Goal: Information Seeking & Learning: Find specific fact

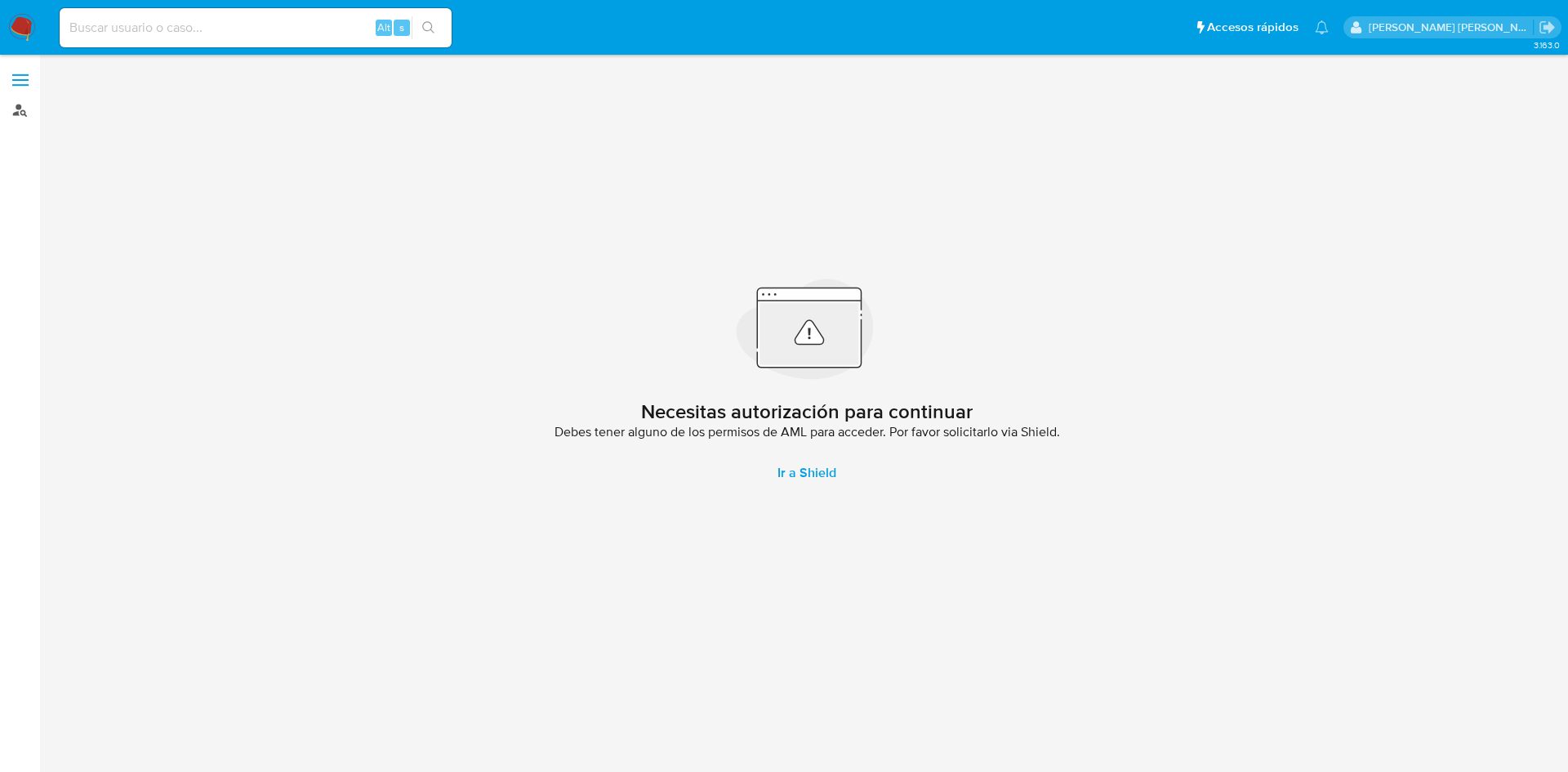
click at [26, 109] on link "Buscador de personas" at bounding box center [97, 110] width 195 height 26
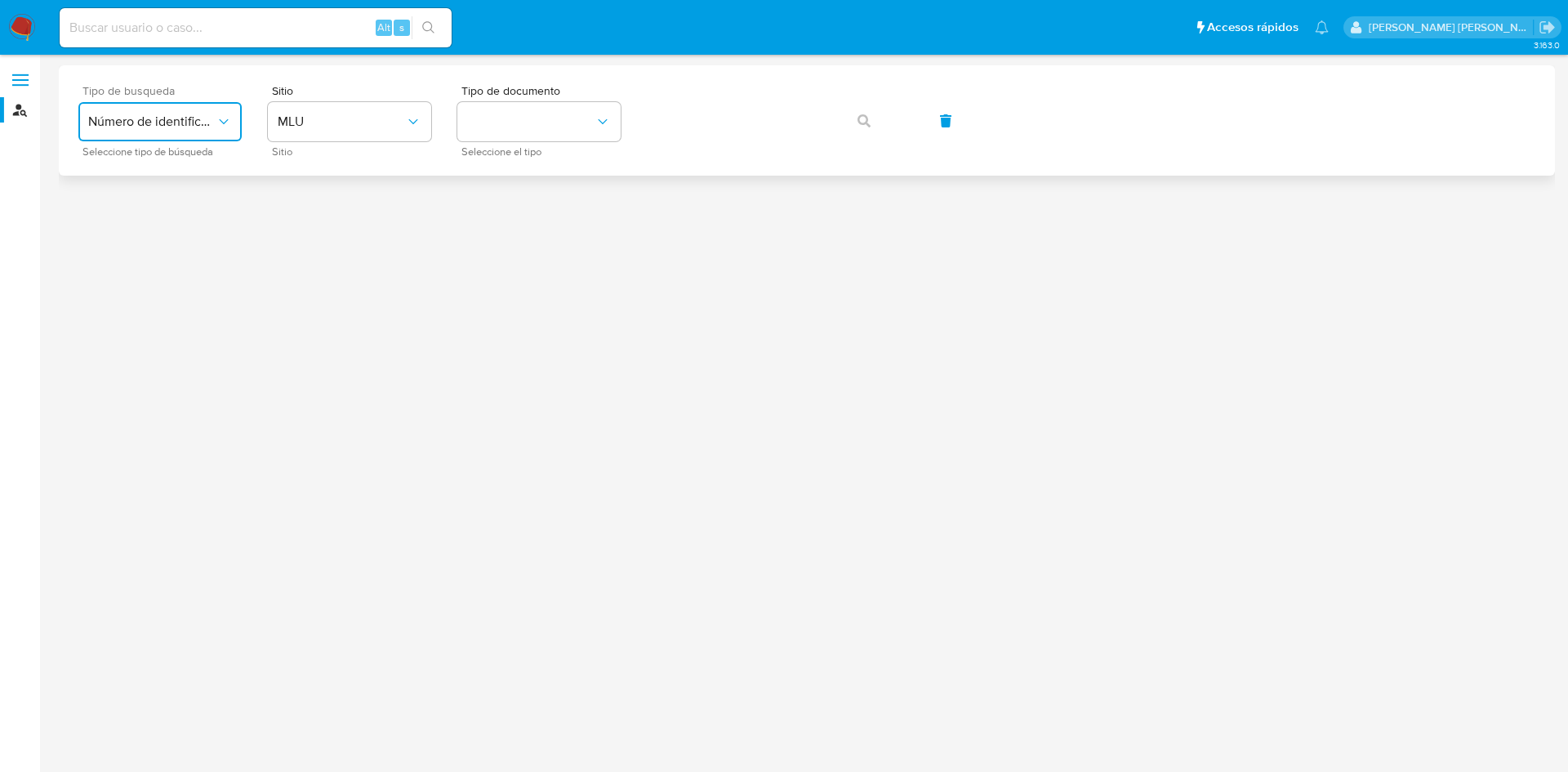
click at [174, 117] on span "Número de identificación" at bounding box center [152, 121] width 127 height 17
click at [172, 225] on div "User ID" at bounding box center [156, 222] width 134 height 39
click at [874, 130] on button "button" at bounding box center [864, 121] width 55 height 39
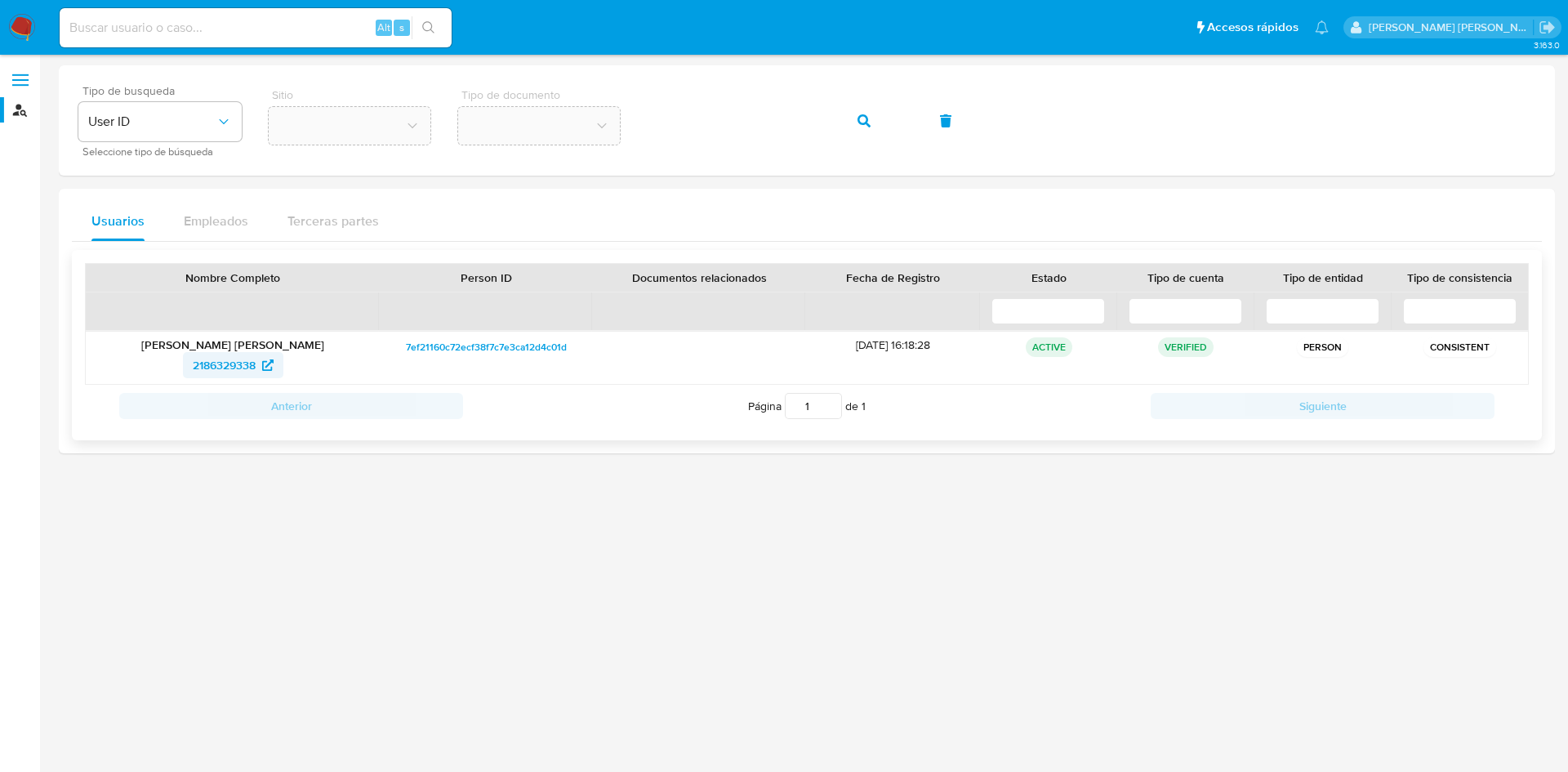
click at [242, 367] on span "2186329338" at bounding box center [224, 365] width 63 height 27
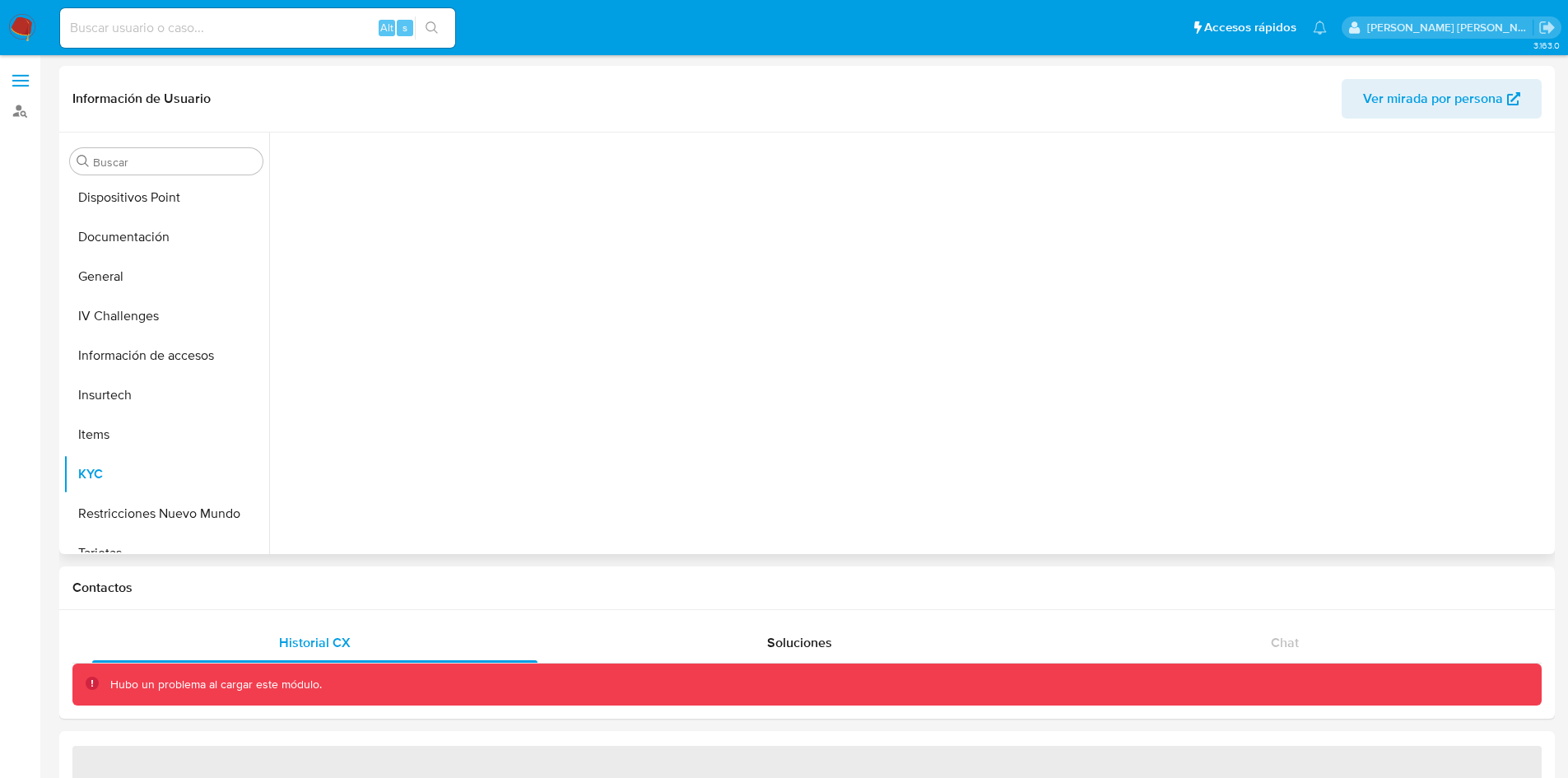
scroll to position [380, 0]
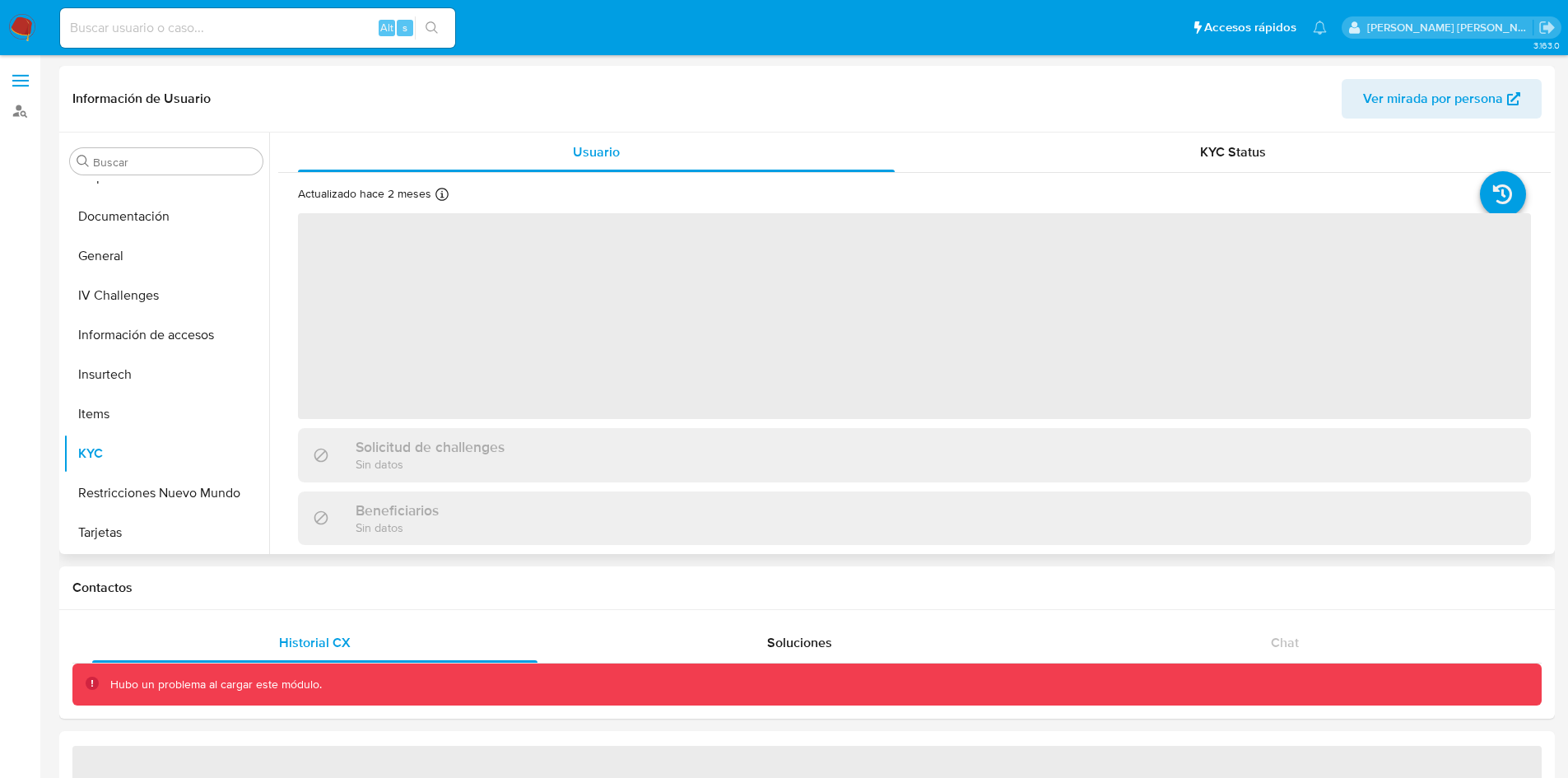
select select "10"
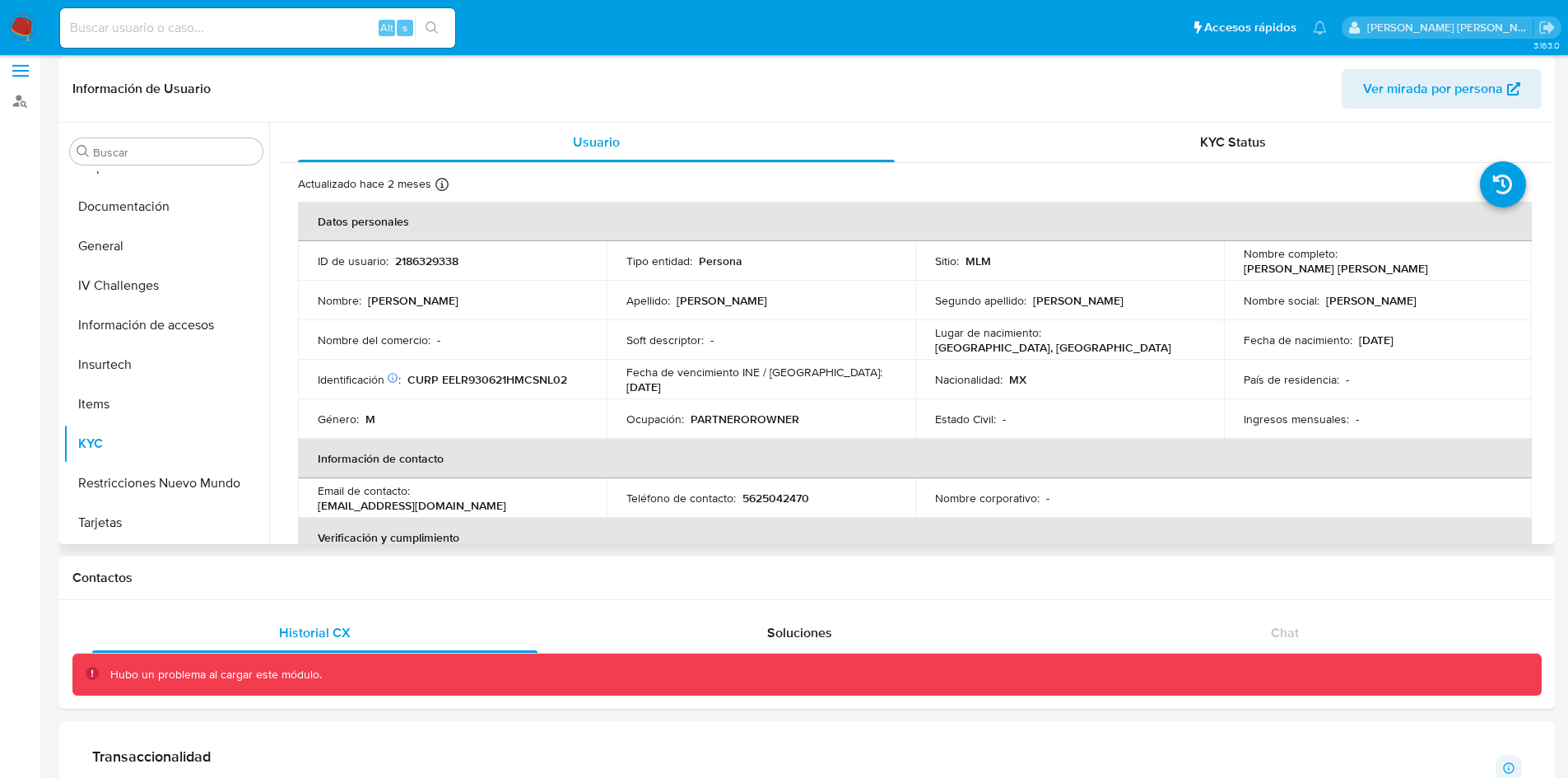
scroll to position [0, 0]
